Goal: Transaction & Acquisition: Purchase product/service

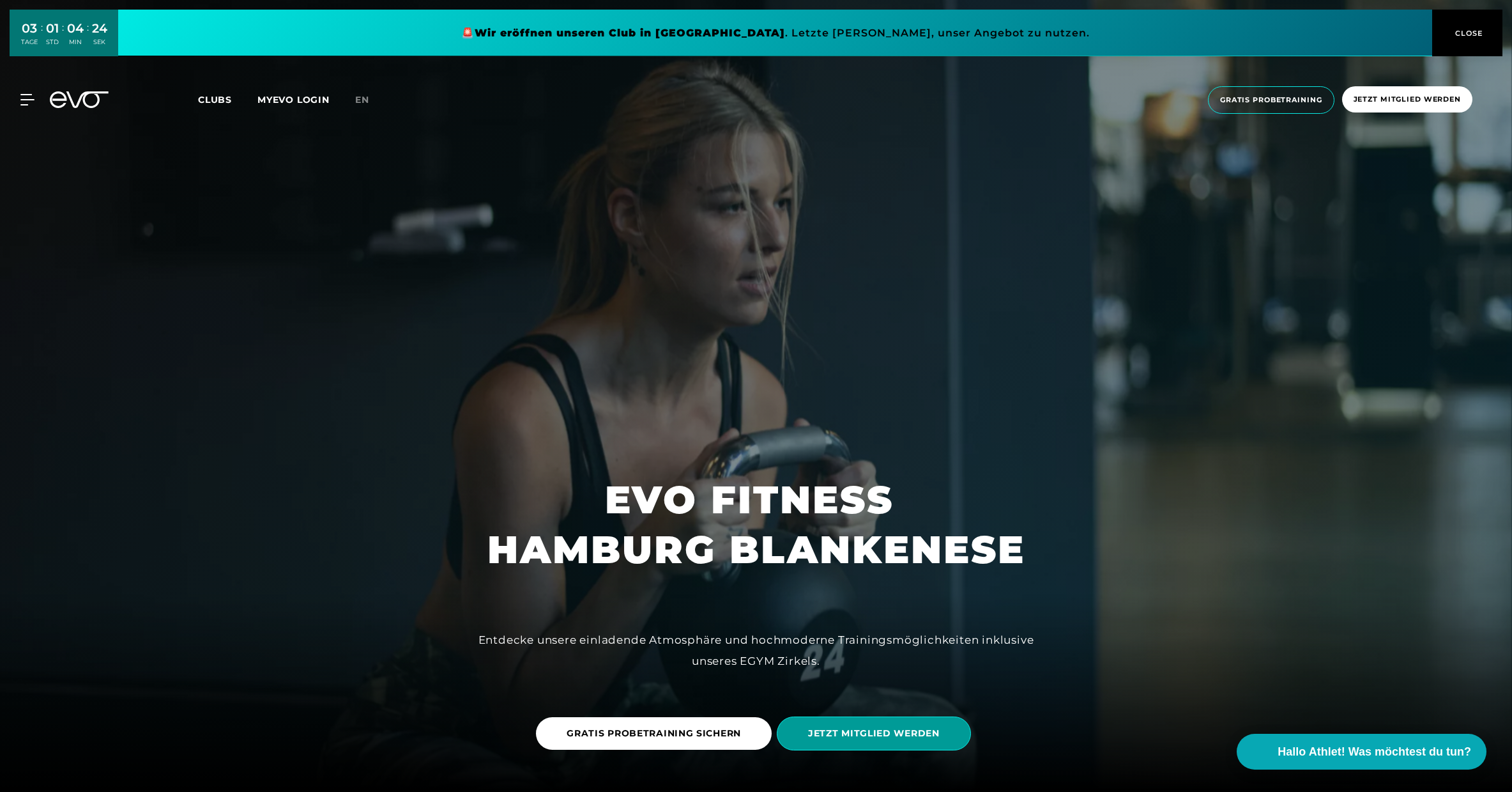
click at [918, 726] on span "JETZT MITGLIED WERDEN" at bounding box center [874, 733] width 194 height 34
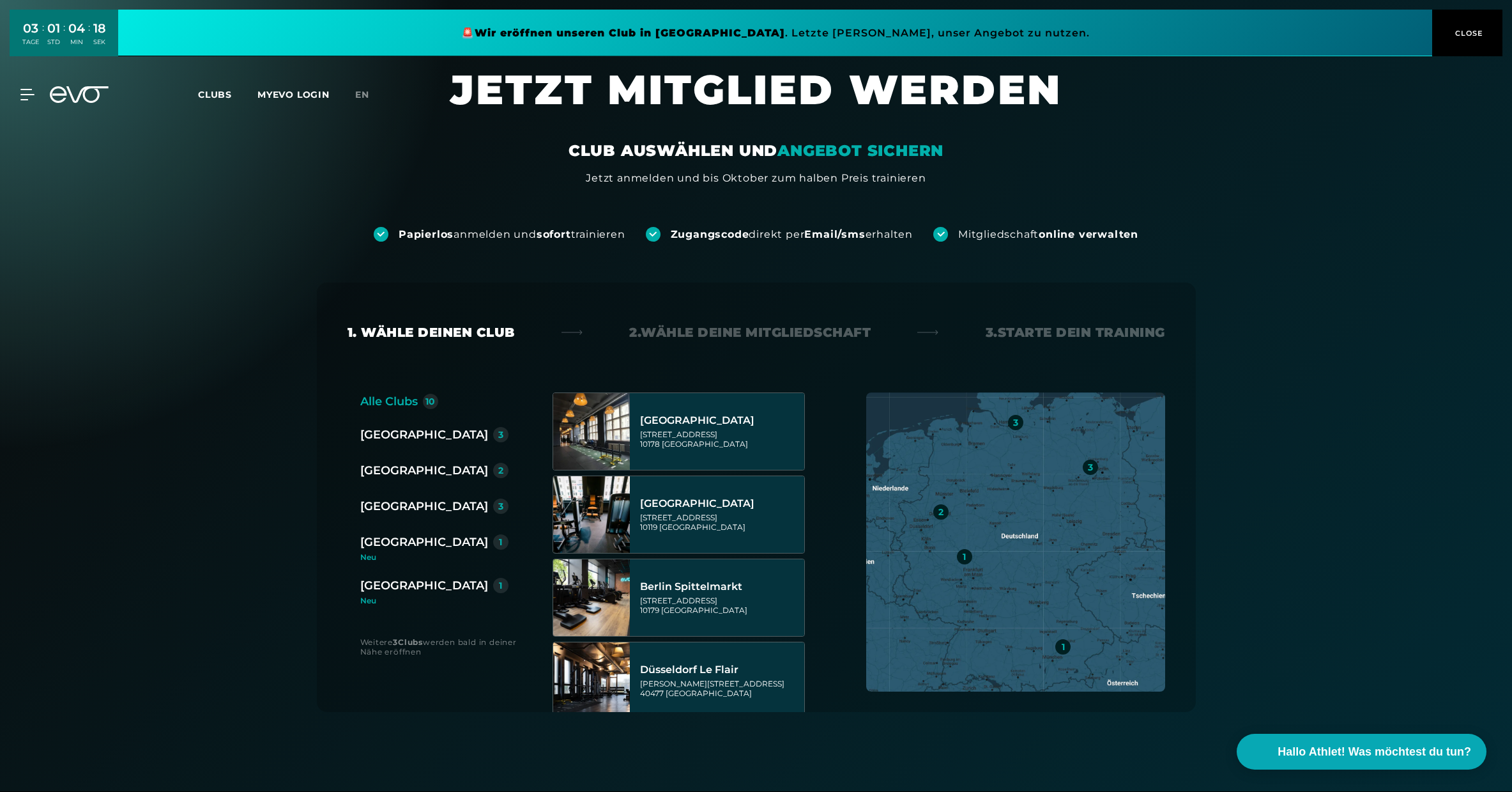
click at [399, 503] on div "[GEOGRAPHIC_DATA]" at bounding box center [424, 506] width 128 height 18
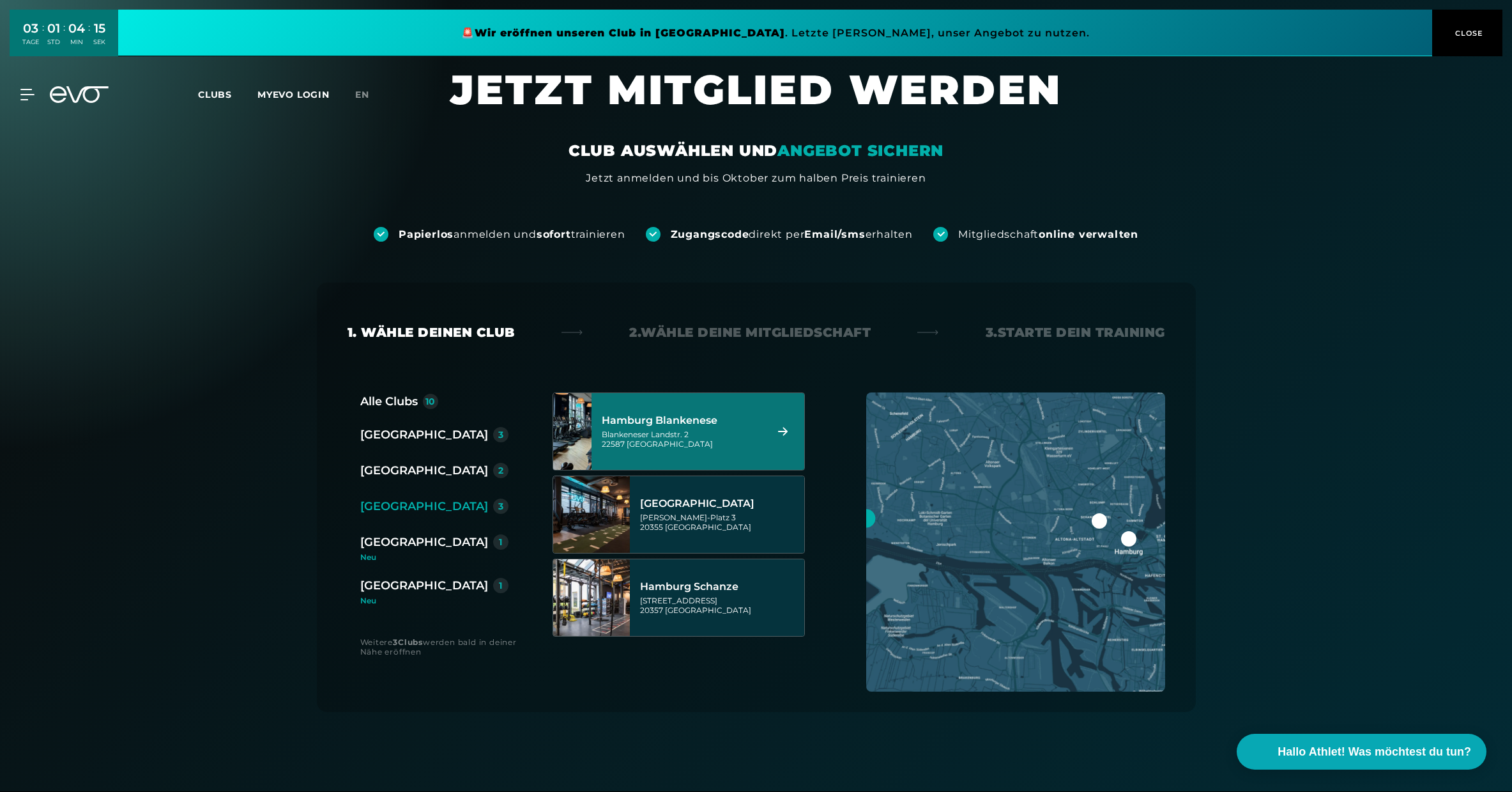
click at [684, 447] on div "Blankeneser Landstr. 2 22587 [GEOGRAPHIC_DATA]" at bounding box center [681, 439] width 160 height 19
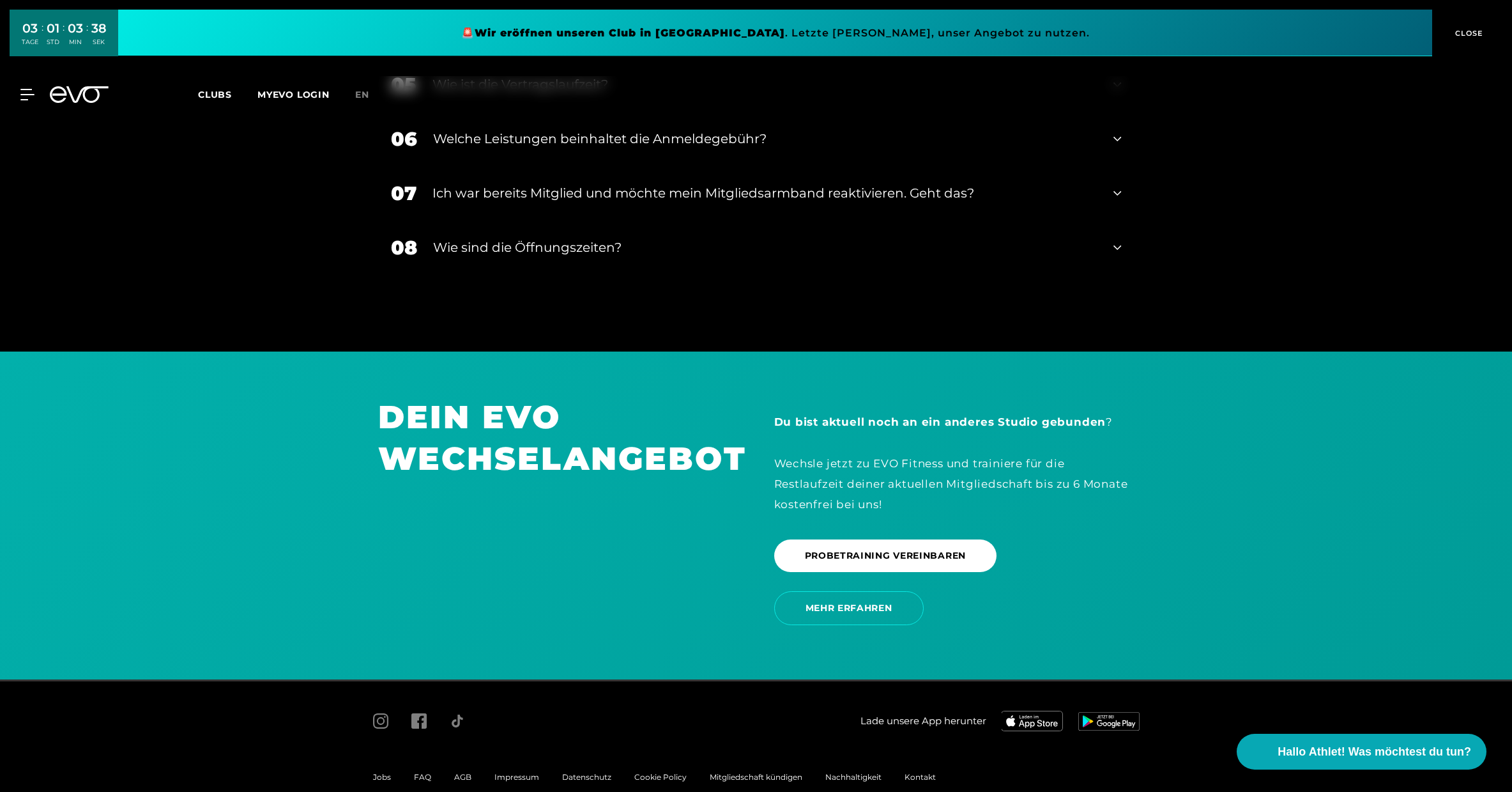
scroll to position [2663, 0]
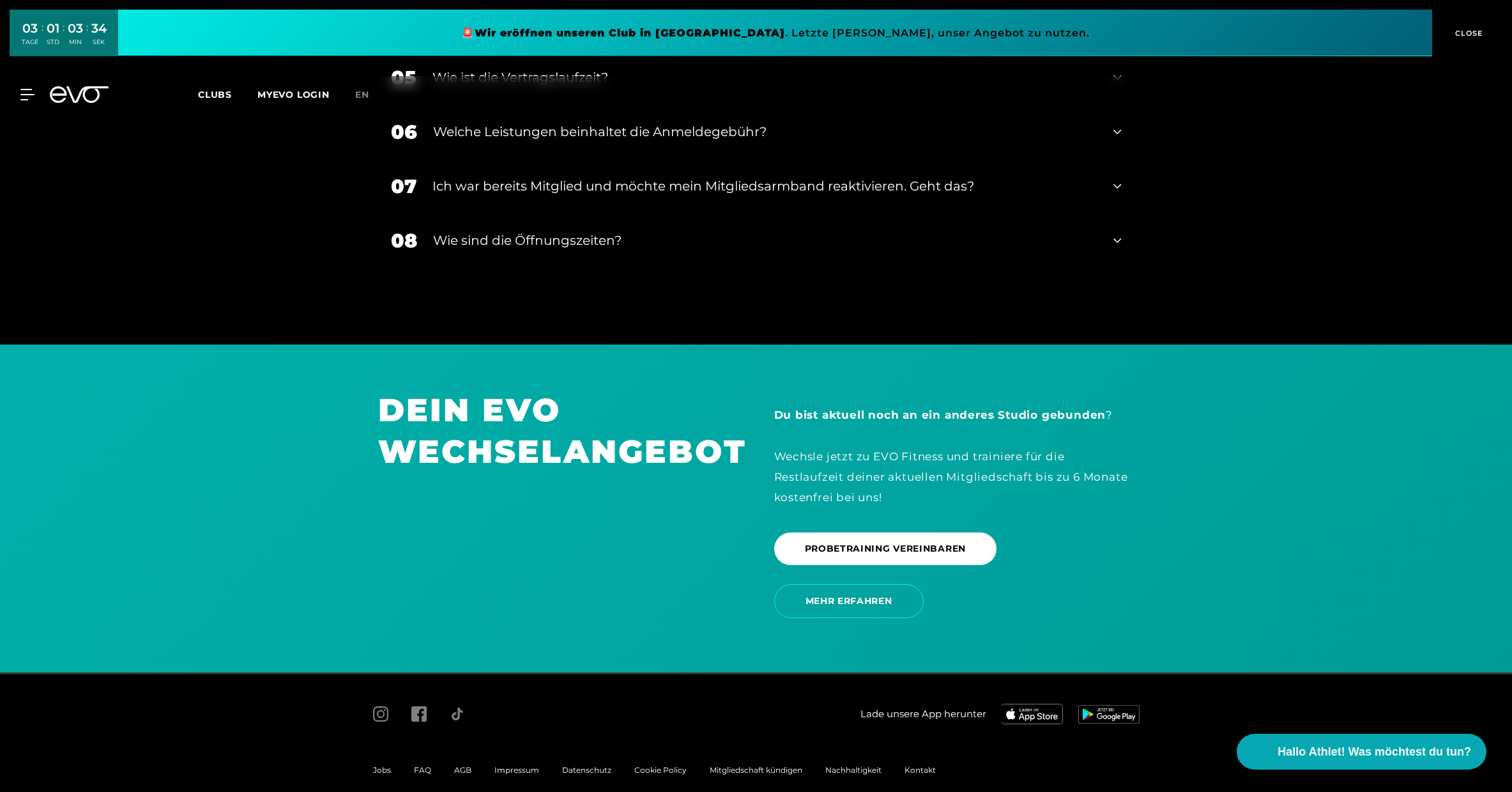
click at [374, 762] on div "Jobs" at bounding box center [381, 770] width 41 height 15
click at [376, 765] on span "Jobs" at bounding box center [381, 770] width 18 height 10
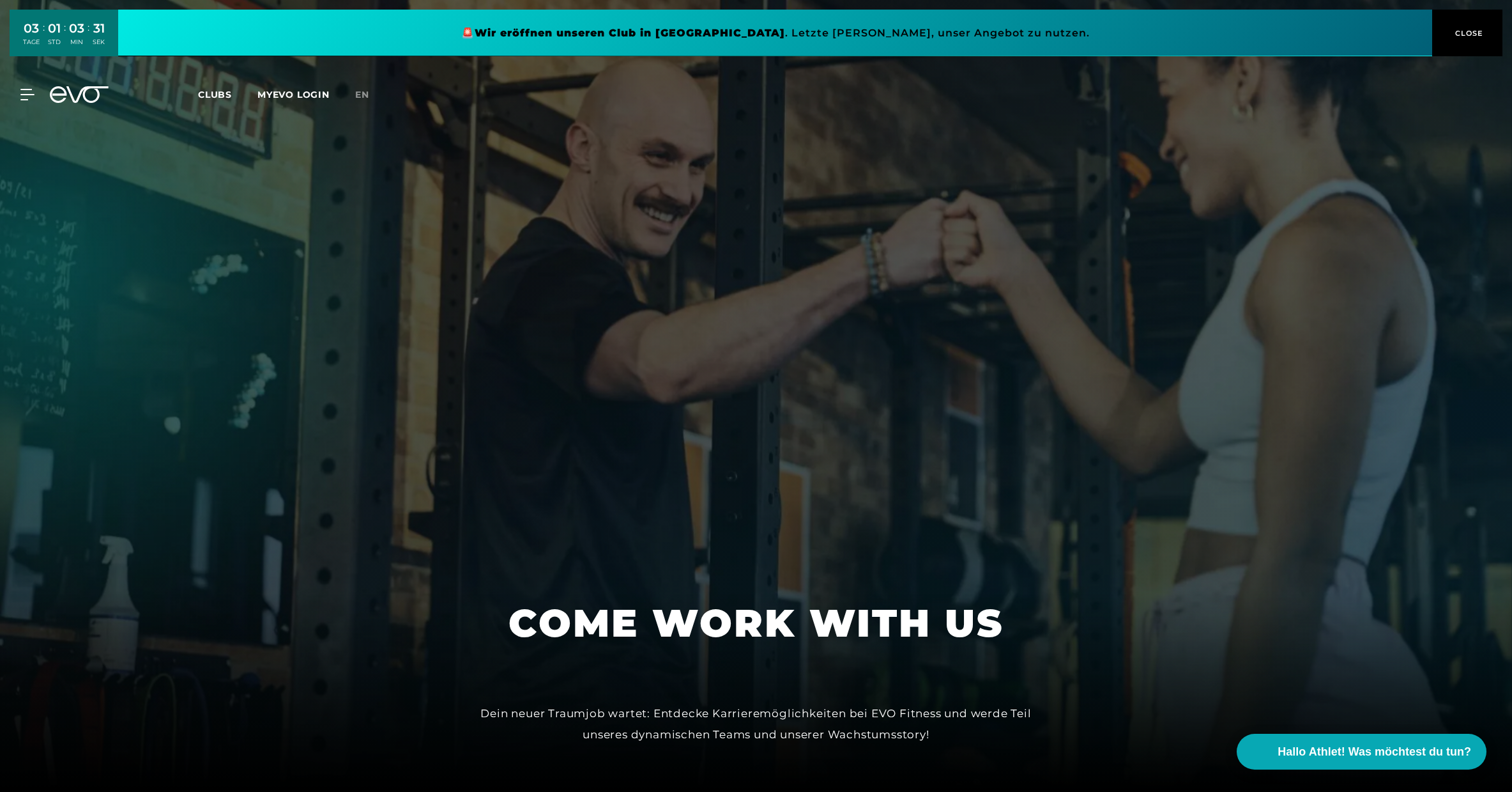
click at [1115, 310] on div at bounding box center [756, 396] width 1512 height 792
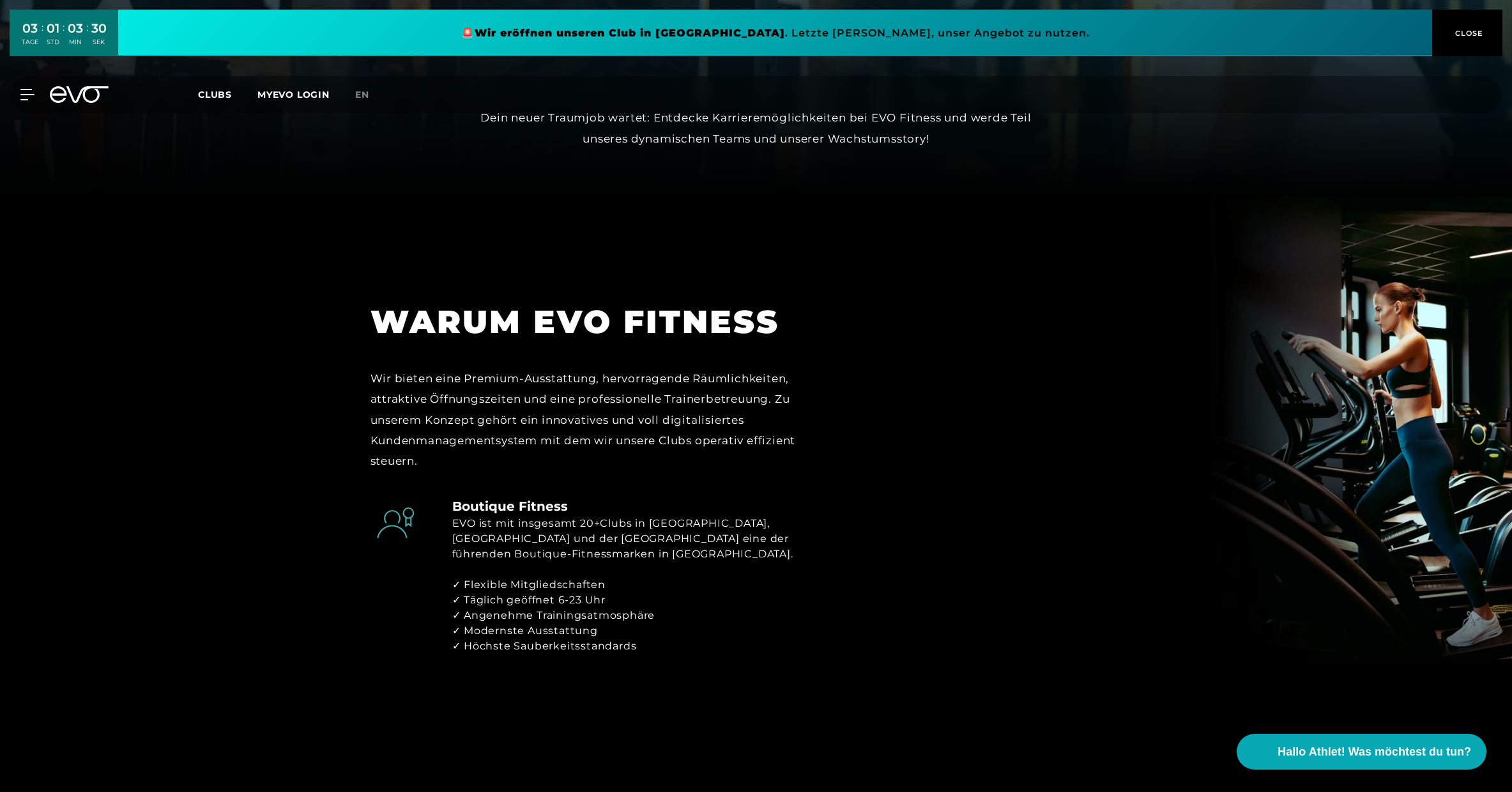
scroll to position [959, 0]
